Goal: Task Accomplishment & Management: Manage account settings

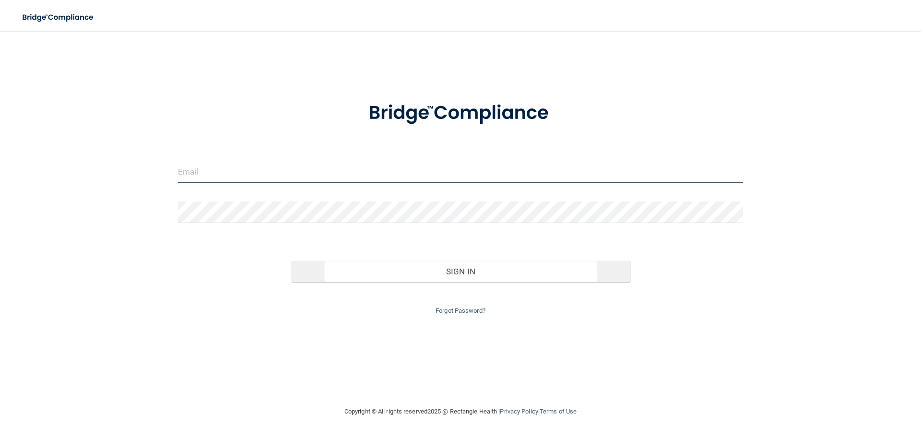
type input "[PERSON_NAME][EMAIL_ADDRESS][DOMAIN_NAME]"
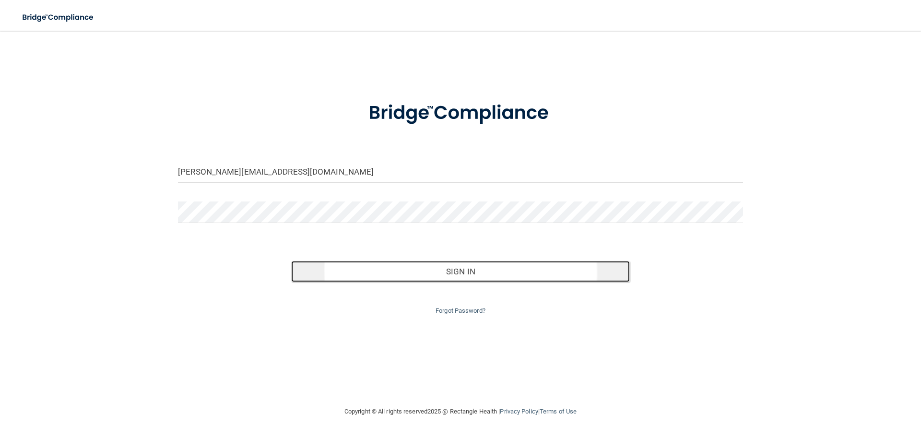
click at [451, 277] on button "Sign In" at bounding box center [460, 271] width 339 height 21
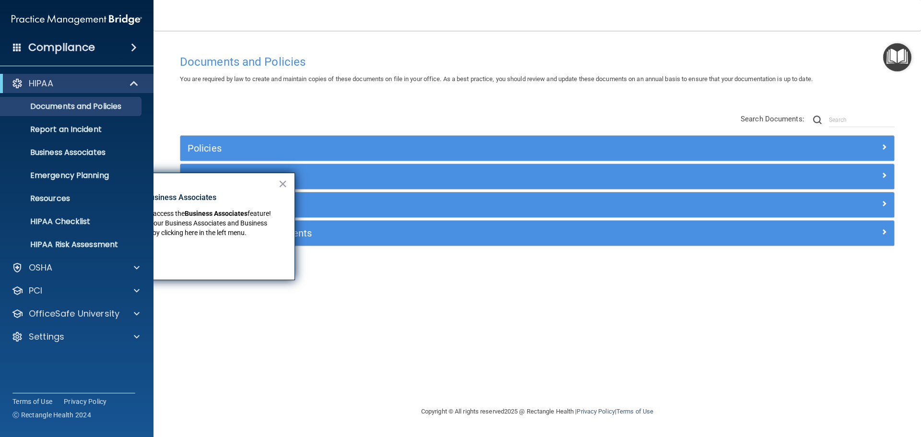
click at [248, 364] on div "Documents and Policies You are required by law to create and maintain copies of…" at bounding box center [537, 228] width 729 height 356
click at [285, 184] on button "×" at bounding box center [282, 183] width 9 height 15
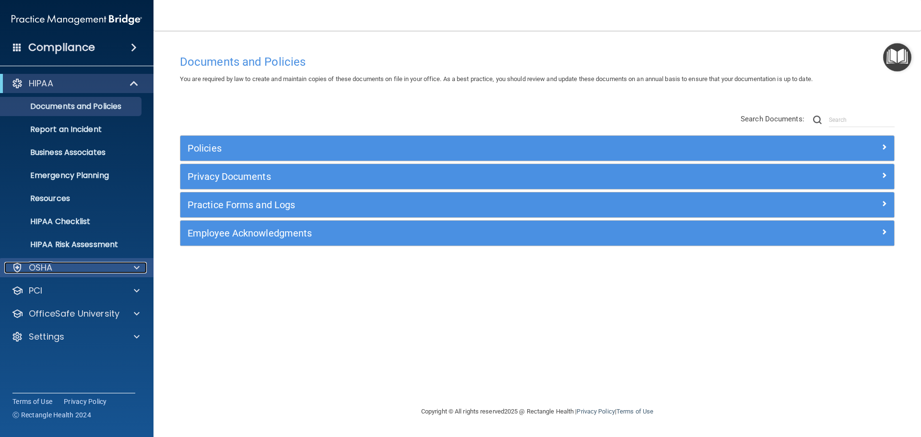
click at [120, 271] on div "OSHA" at bounding box center [63, 268] width 119 height 12
click at [120, 270] on div "OSHA" at bounding box center [63, 268] width 119 height 12
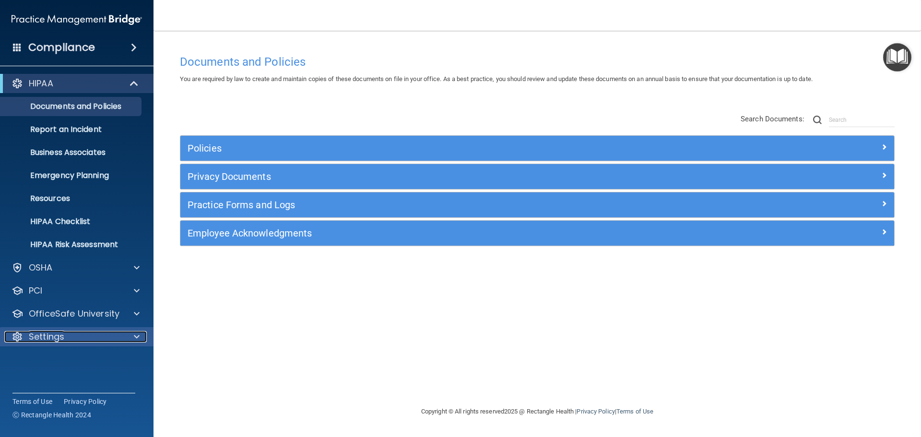
click at [99, 336] on div "Settings" at bounding box center [63, 337] width 119 height 12
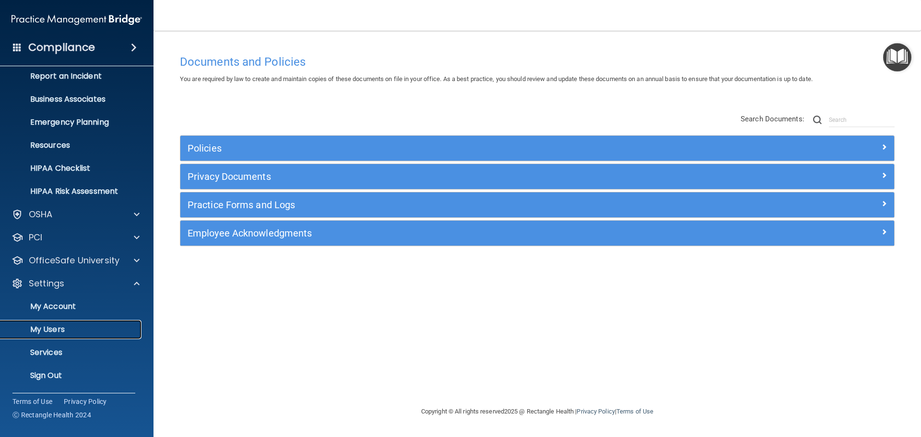
click at [60, 332] on p "My Users" at bounding box center [71, 330] width 131 height 10
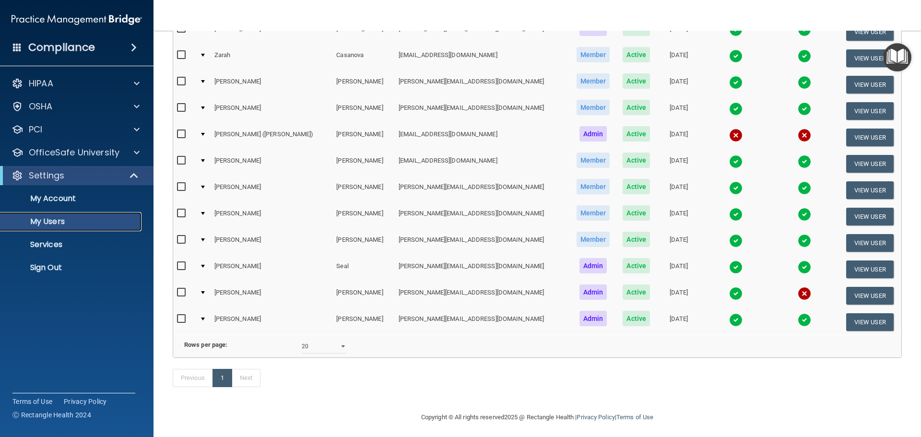
scroll to position [146, 0]
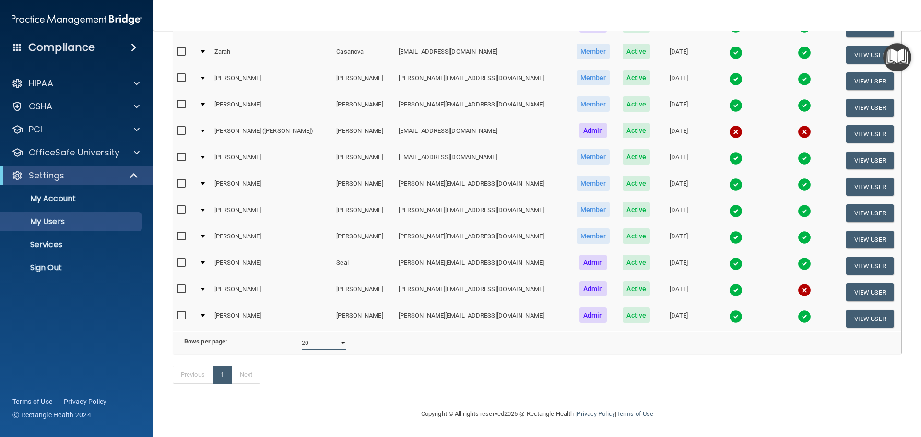
click at [323, 342] on select "10 20 30 40 all" at bounding box center [324, 343] width 45 height 14
select select "12"
click at [302, 336] on select "10 20 30 40 all" at bounding box center [324, 343] width 45 height 14
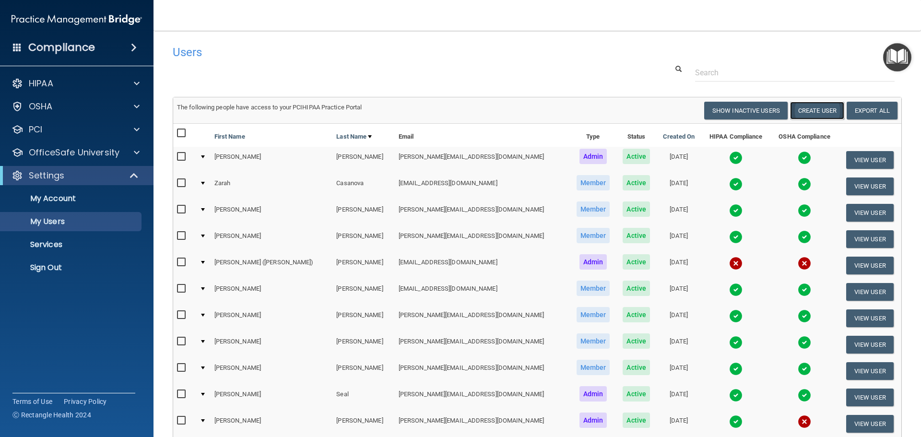
drag, startPoint x: 803, startPoint y: 108, endPoint x: 808, endPoint y: 104, distance: 6.5
click at [803, 108] on button "Create User" at bounding box center [817, 111] width 54 height 18
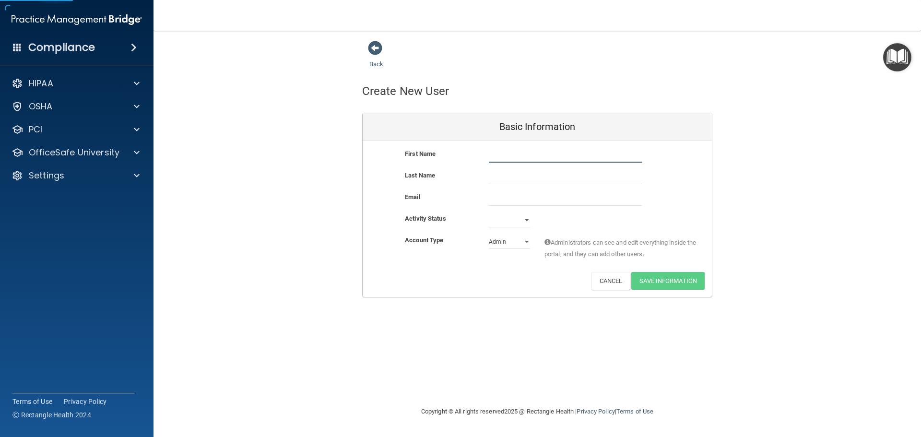
click at [566, 152] on input "text" at bounding box center [565, 155] width 153 height 14
type input "[PERSON_NAME]"
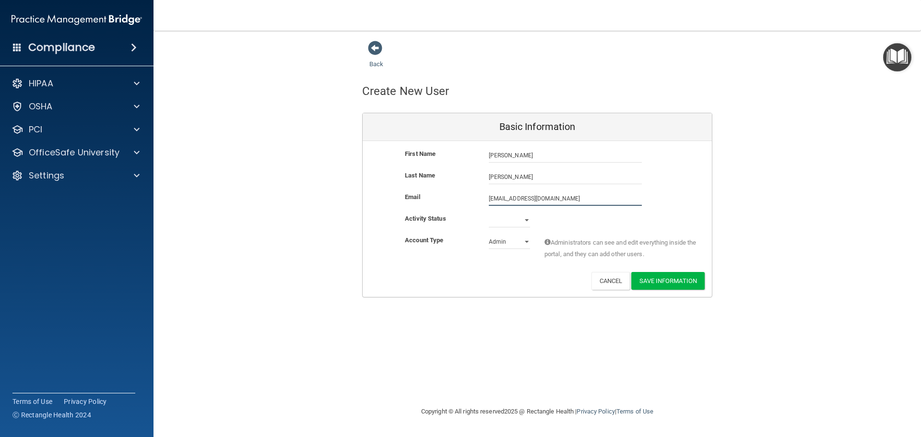
type input "[EMAIL_ADDRESS][DOMAIN_NAME]"
click at [498, 222] on select "Active Inactive" at bounding box center [509, 220] width 41 height 14
select select "active"
click at [489, 213] on select "Active Inactive" at bounding box center [509, 220] width 41 height 14
click at [514, 243] on select "Admin Member" at bounding box center [509, 242] width 41 height 14
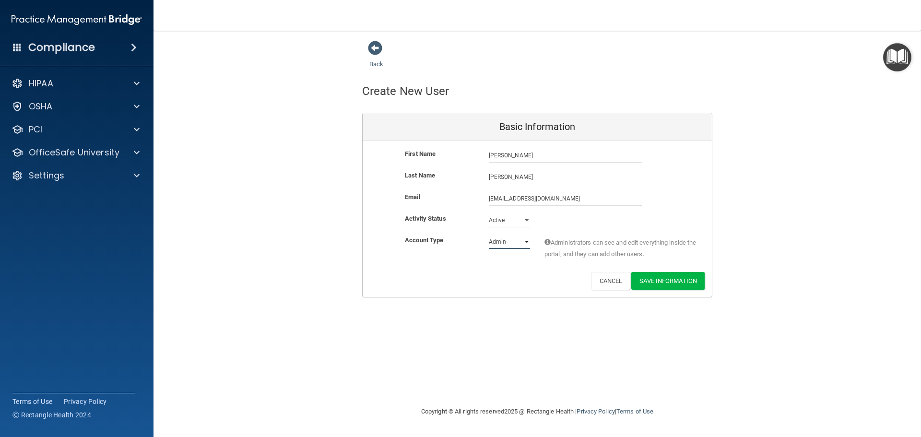
select select "practice_member"
click at [489, 235] on select "Admin Member" at bounding box center [509, 242] width 41 height 14
click at [697, 281] on button "Save Information" at bounding box center [667, 281] width 73 height 18
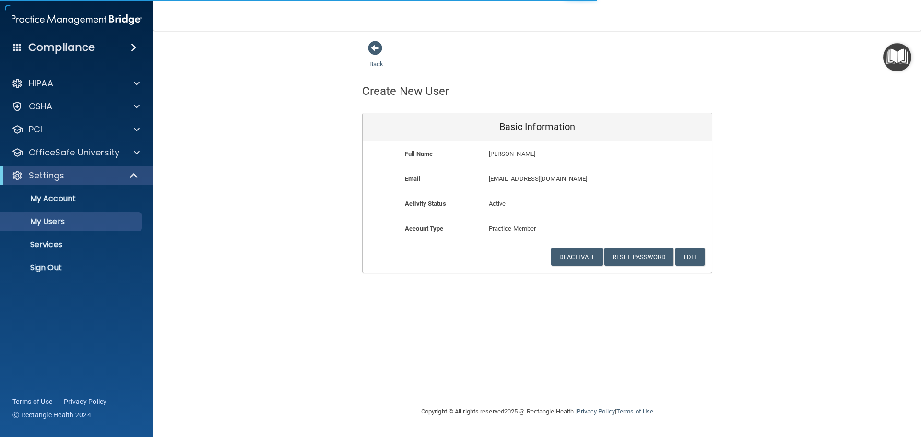
select select "20"
